Goal: Information Seeking & Learning: Learn about a topic

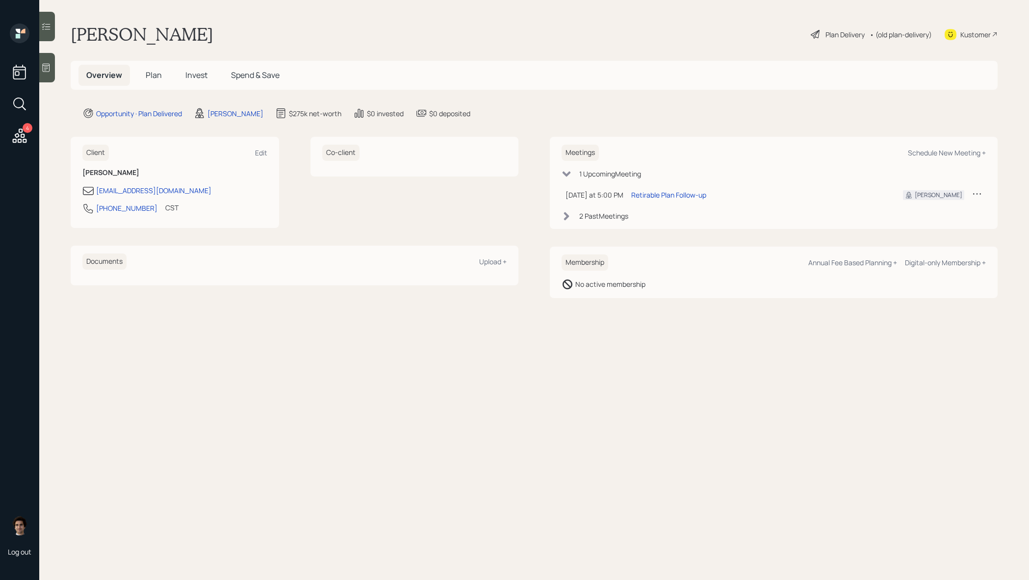
click at [152, 80] on h5 "Plan" at bounding box center [154, 75] width 32 height 21
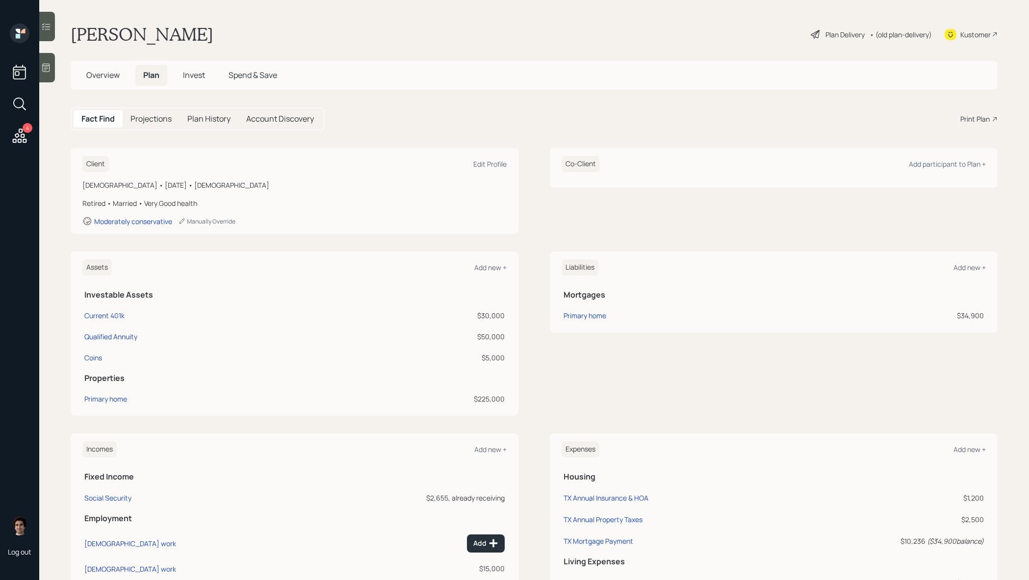
click at [156, 74] on span "Plan" at bounding box center [151, 75] width 16 height 11
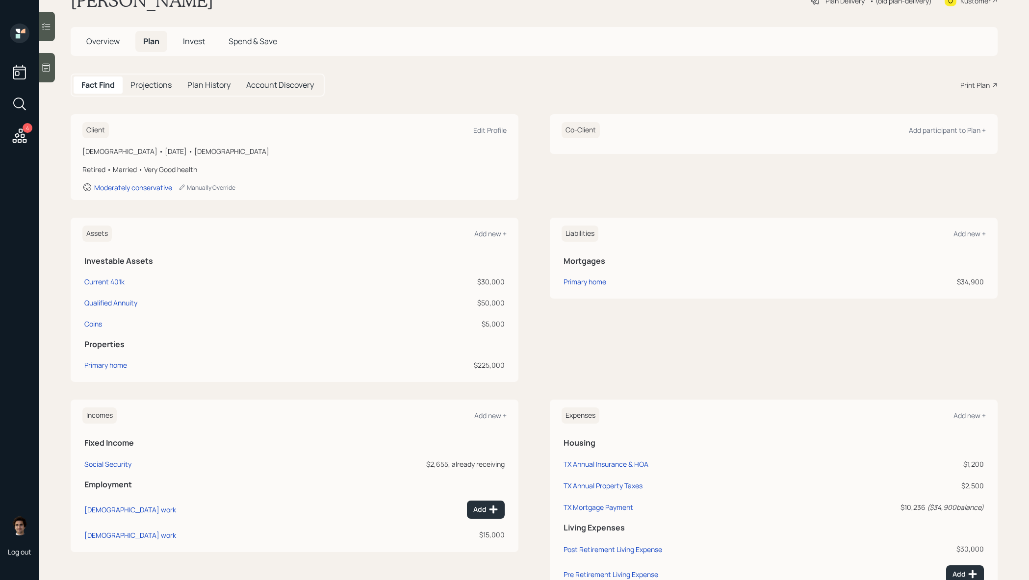
scroll to position [33, 0]
click at [844, 0] on div "Plan Delivery" at bounding box center [845, 2] width 39 height 10
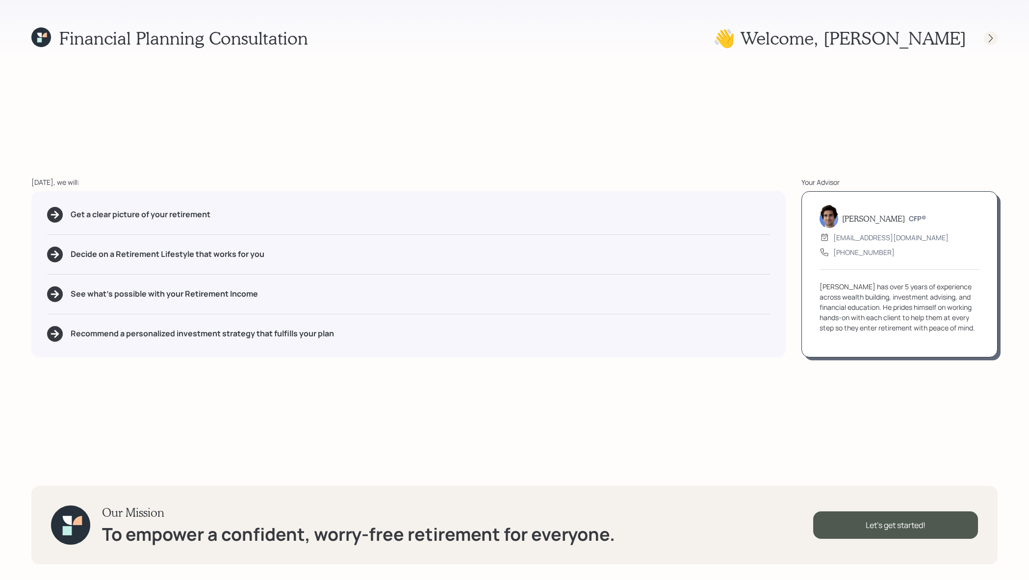
click at [989, 42] on icon at bounding box center [991, 38] width 10 height 10
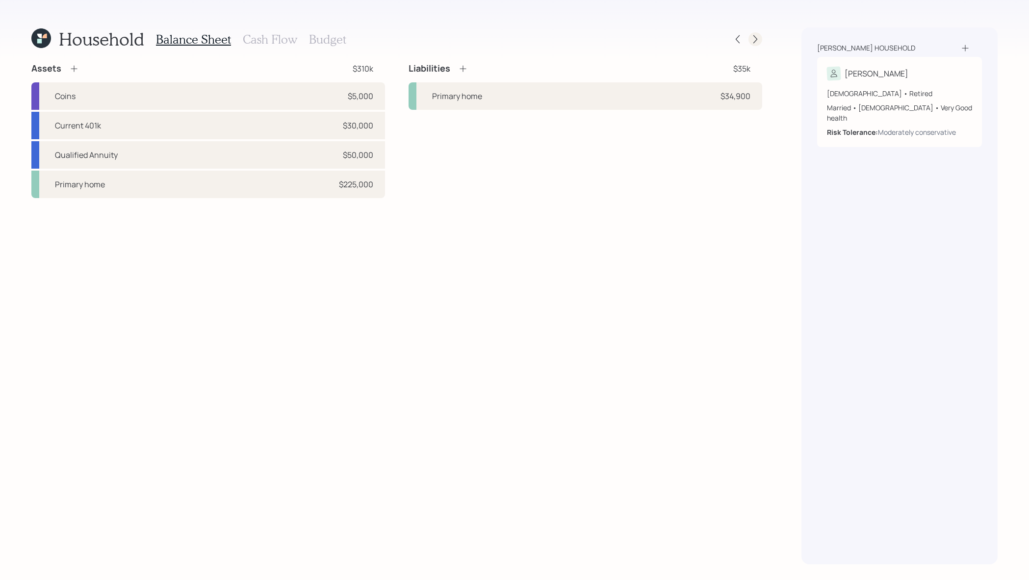
click at [756, 37] on icon at bounding box center [756, 39] width 10 height 10
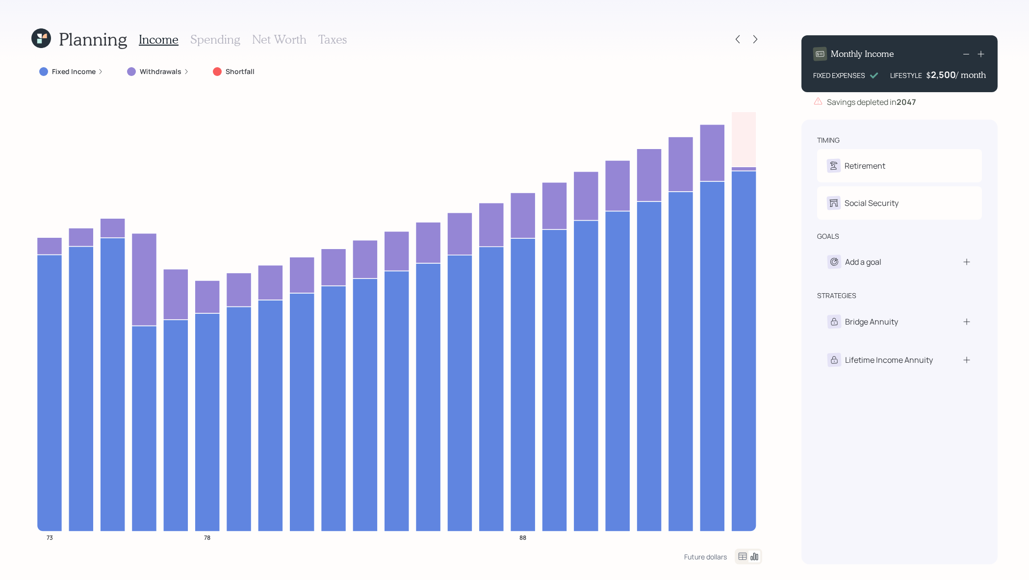
click at [155, 68] on label "Withdrawals" at bounding box center [161, 72] width 42 height 10
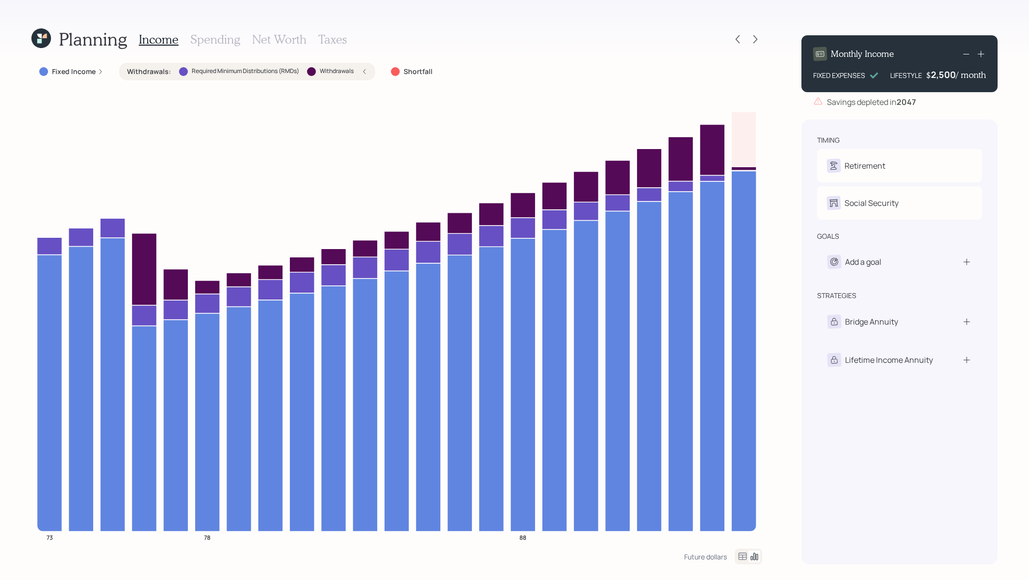
click at [345, 82] on div "Fixed Income Withdrawals : Required Minimum Distributions (RMDs) Withdrawals Sh…" at bounding box center [396, 306] width 731 height 486
click at [343, 73] on label "Withdrawals" at bounding box center [337, 71] width 34 height 8
